Goal: Task Accomplishment & Management: Complete application form

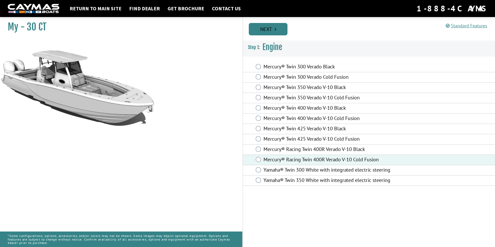
click at [264, 27] on link "Next" at bounding box center [268, 29] width 39 height 12
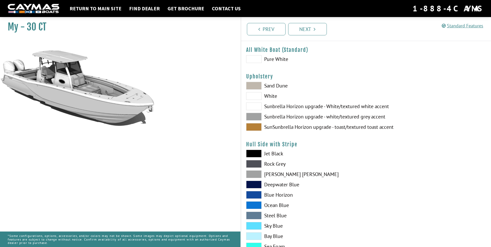
scroll to position [26, 0]
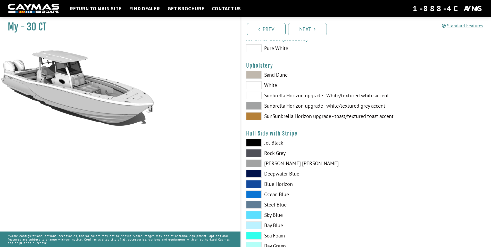
click at [254, 193] on span at bounding box center [253, 194] width 15 height 8
click at [251, 193] on span at bounding box center [253, 194] width 15 height 8
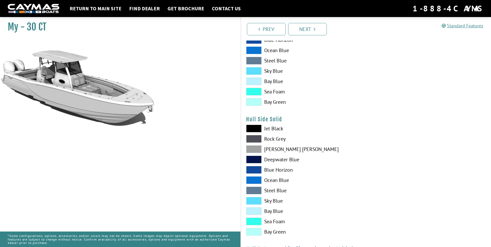
scroll to position [181, 0]
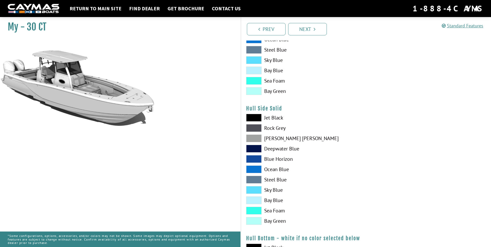
click at [252, 167] on span at bounding box center [253, 169] width 15 height 8
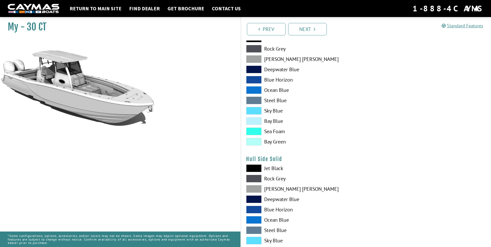
scroll to position [129, 0]
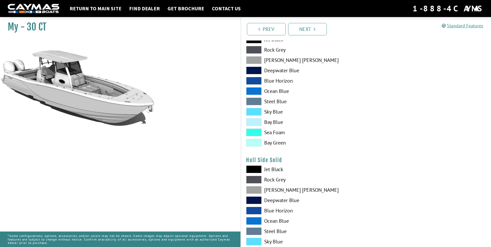
click at [250, 90] on span at bounding box center [253, 91] width 15 height 8
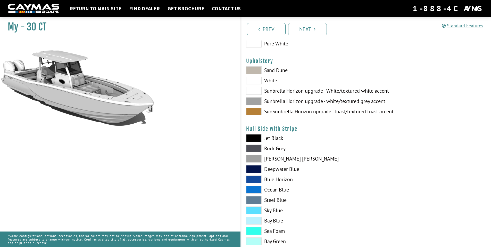
scroll to position [0, 0]
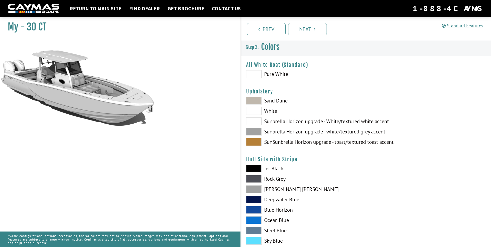
click at [251, 96] on div "Upholstery Please select color. Sand Dune White Sunbrella Horizon upgrade - Whi…" at bounding box center [366, 118] width 240 height 60
click at [251, 97] on span at bounding box center [253, 101] width 15 height 8
click at [253, 141] on span at bounding box center [253, 142] width 15 height 8
click at [253, 131] on span at bounding box center [253, 132] width 15 height 8
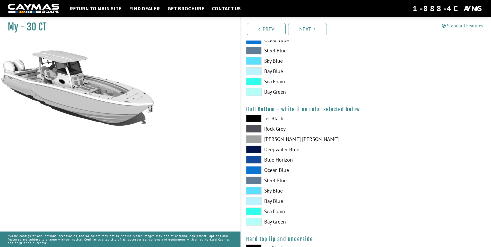
scroll to position [335, 0]
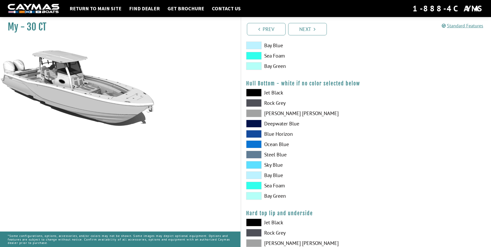
click at [254, 143] on span at bounding box center [253, 144] width 15 height 8
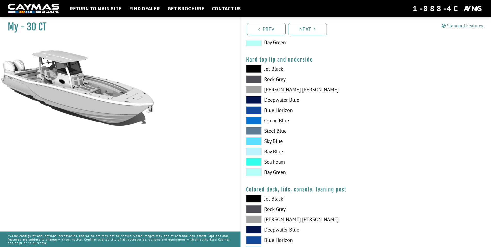
scroll to position [490, 0]
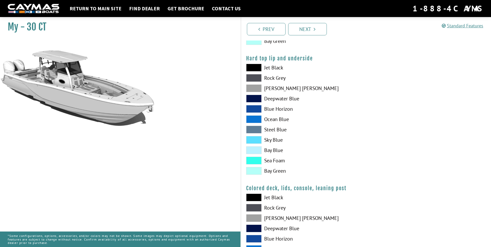
click at [254, 119] on span at bounding box center [253, 119] width 15 height 8
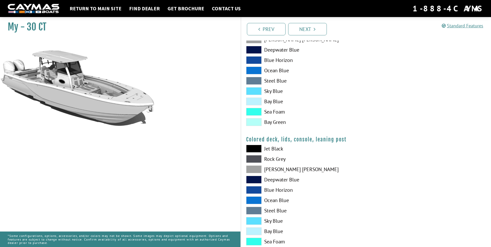
scroll to position [511, 0]
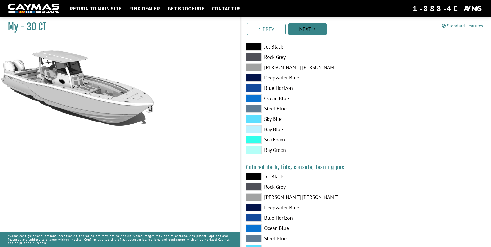
click at [309, 31] on link "Next" at bounding box center [307, 29] width 39 height 12
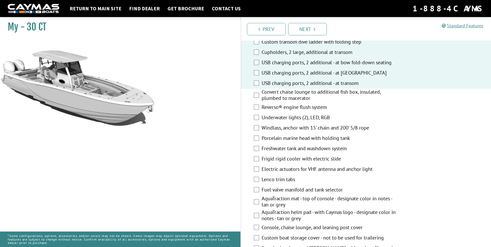
scroll to position [284, 0]
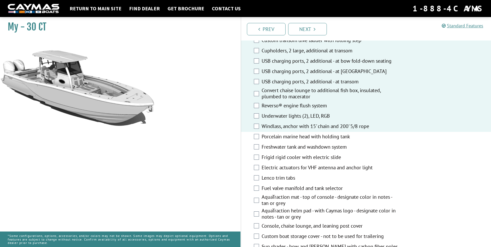
click at [260, 138] on div "Porcelain marine head with holding tank" at bounding box center [366, 137] width 250 height 10
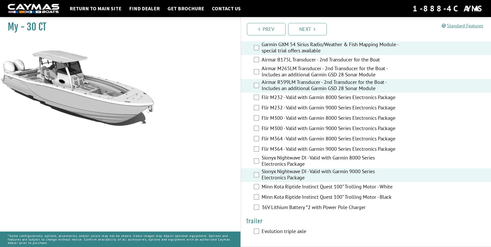
scroll to position [1058, 0]
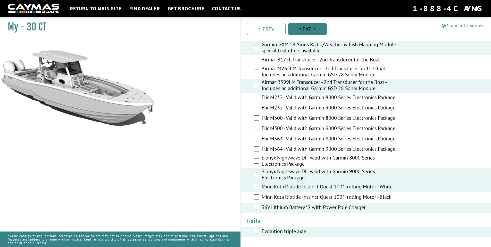
click at [308, 29] on link "Next" at bounding box center [307, 29] width 39 height 12
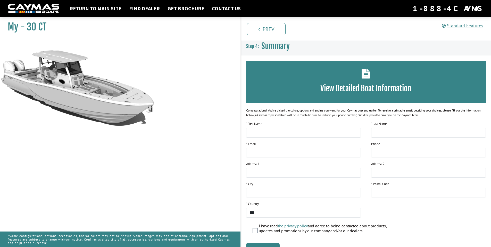
scroll to position [0, 0]
click at [263, 27] on link "Prev" at bounding box center [266, 29] width 39 height 12
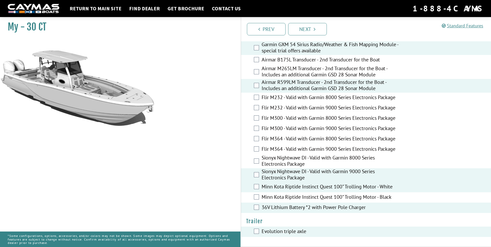
scroll to position [981, 0]
